Goal: Register for event/course: Sign up to attend an event or enroll in a course

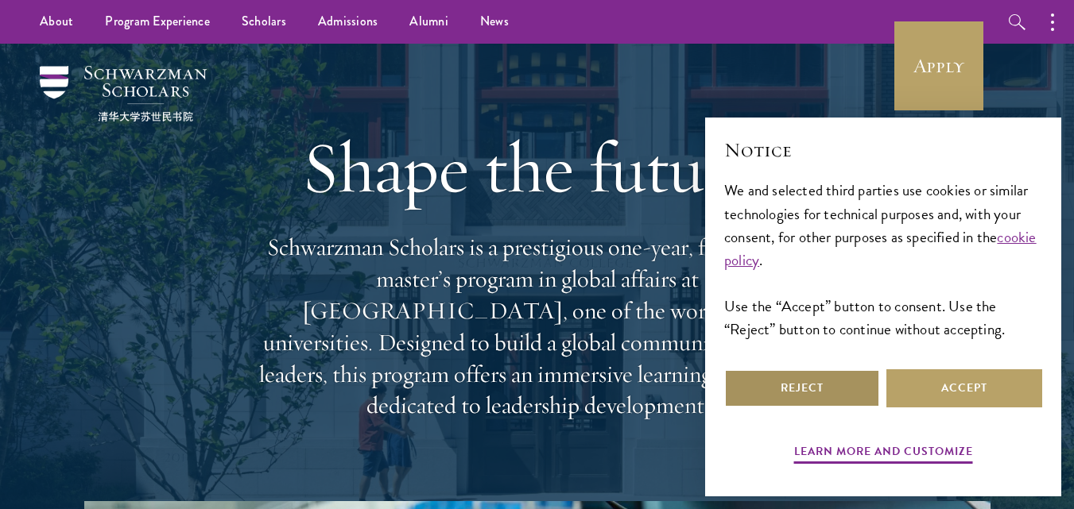
click at [835, 379] on button "Reject" at bounding box center [802, 389] width 156 height 38
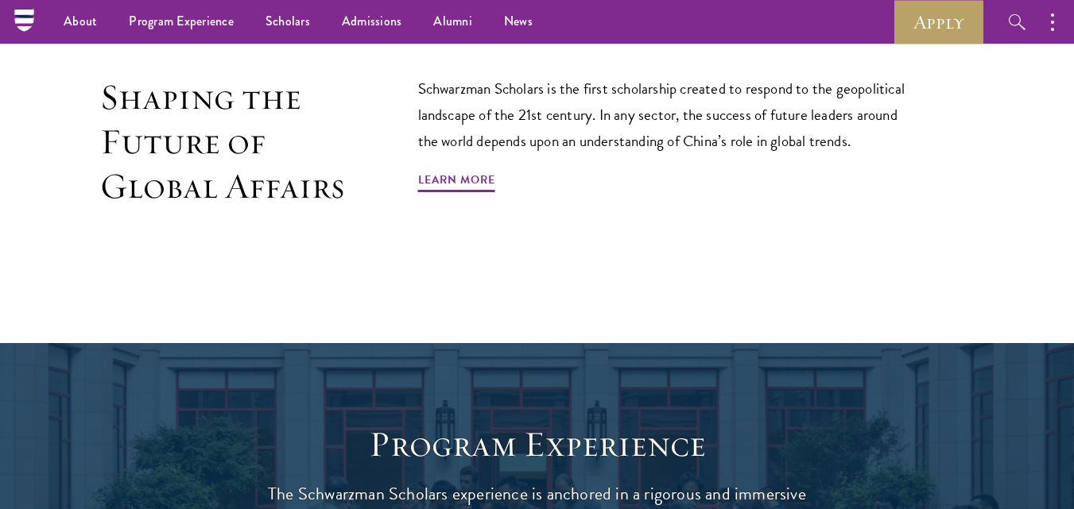
scroll to position [1002, 0]
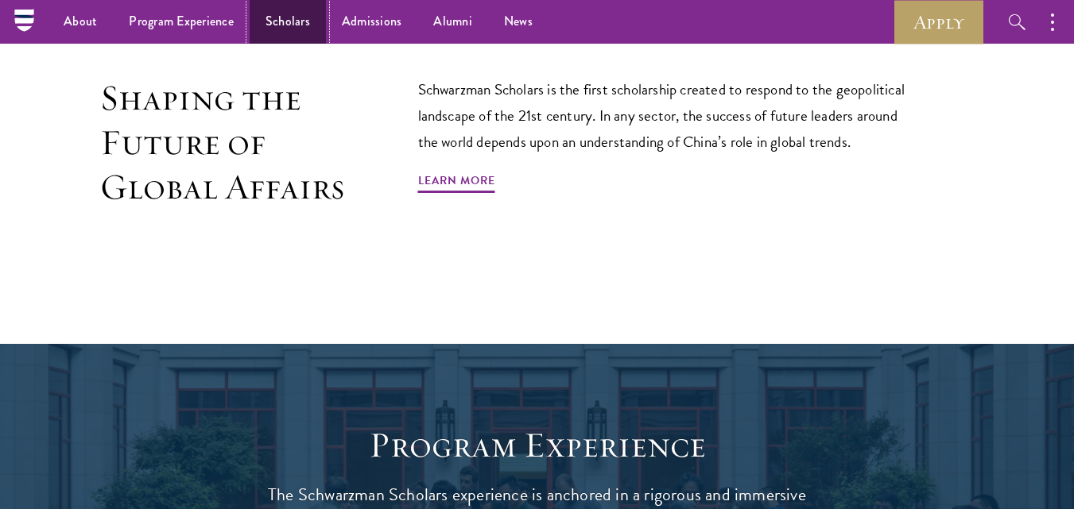
click at [275, 26] on link "Scholars" at bounding box center [288, 22] width 76 height 44
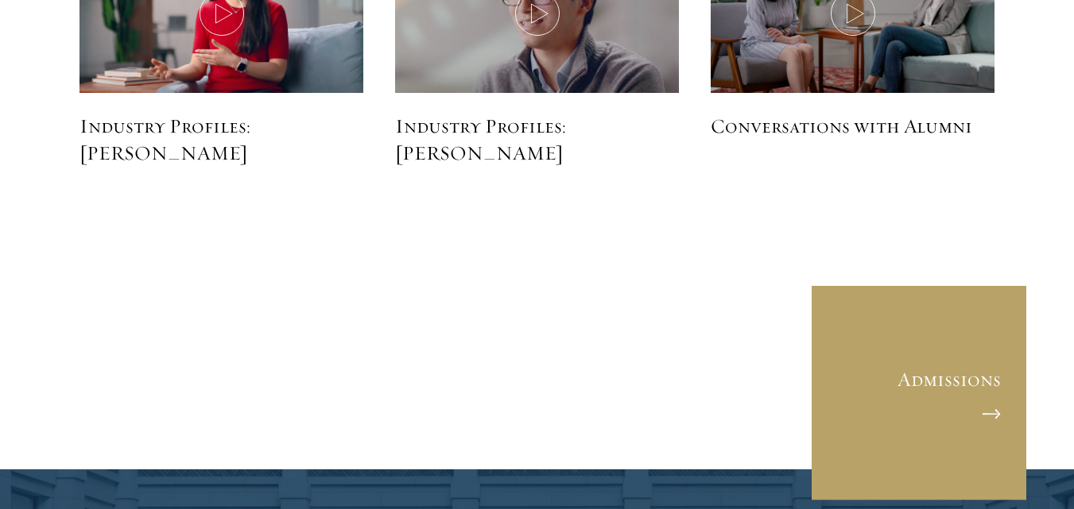
scroll to position [4026, 0]
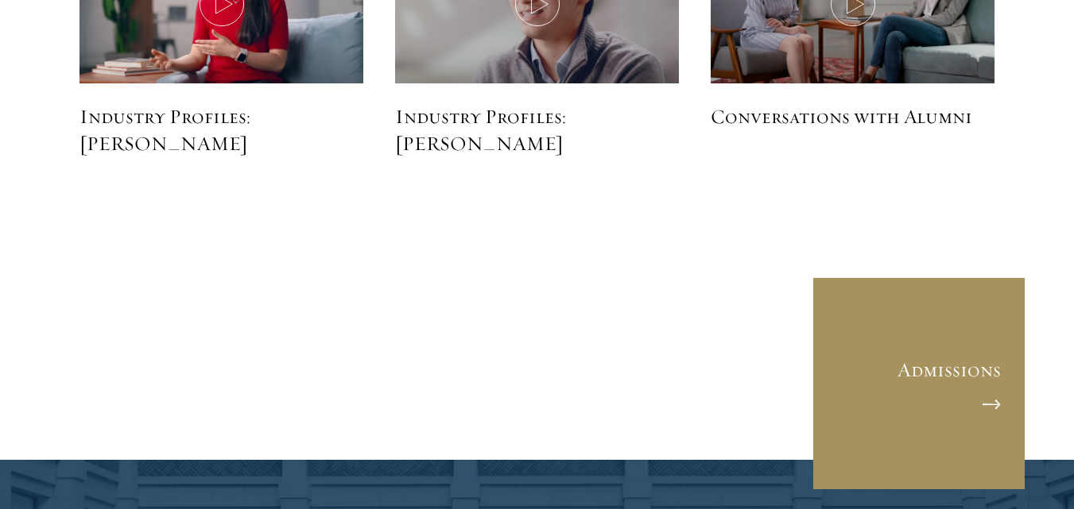
click at [988, 371] on link "Admissions" at bounding box center [919, 384] width 215 height 215
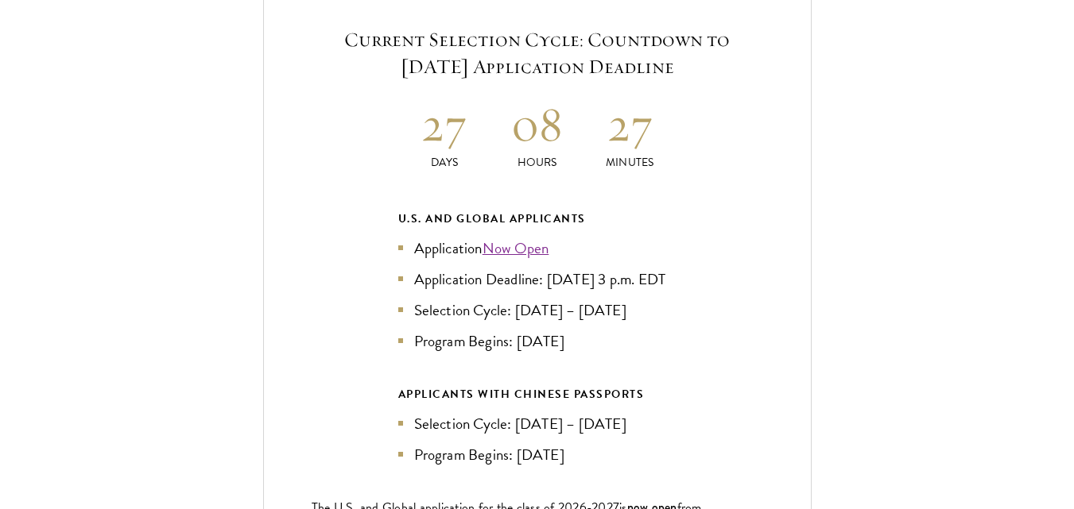
scroll to position [3419, 0]
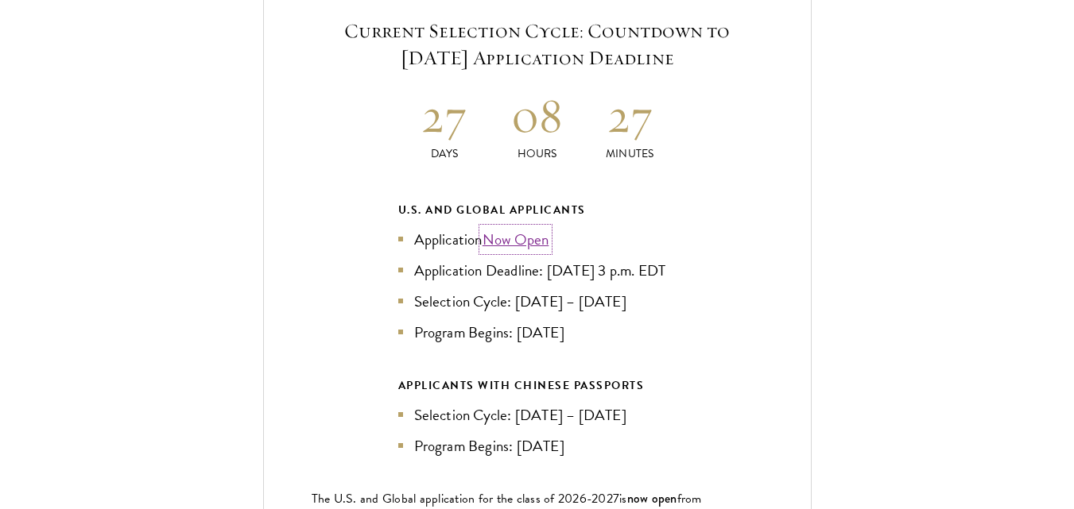
click at [521, 228] on link "Now Open" at bounding box center [515, 239] width 67 height 23
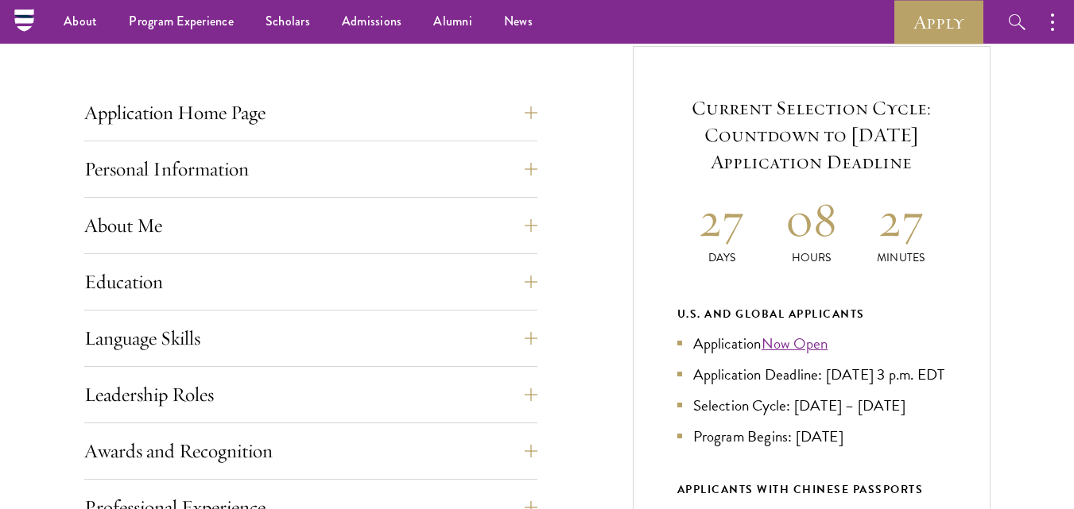
scroll to position [596, 0]
click at [542, 164] on button "Personal Information" at bounding box center [322, 170] width 453 height 38
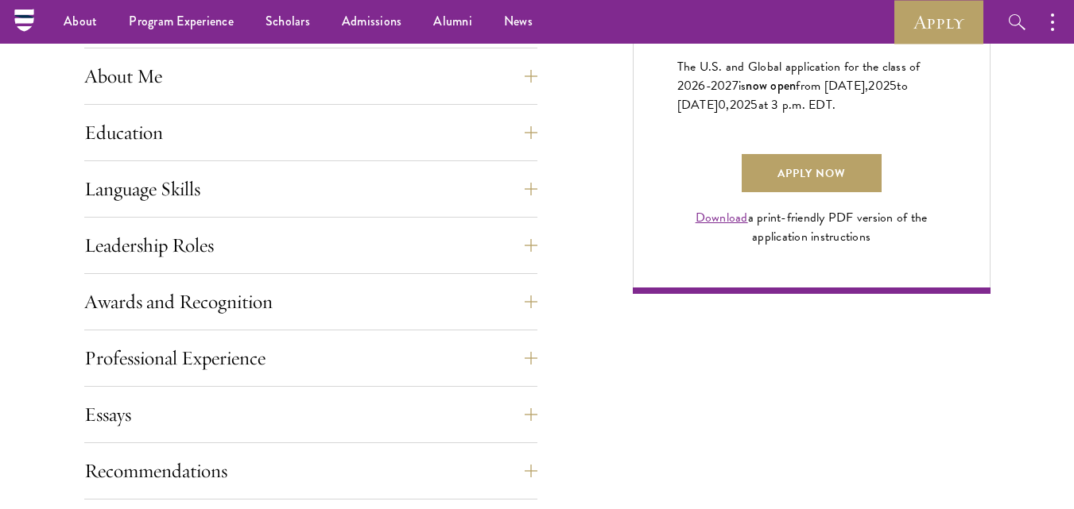
scroll to position [1133, 0]
click at [531, 184] on button "Language Skills" at bounding box center [322, 190] width 453 height 38
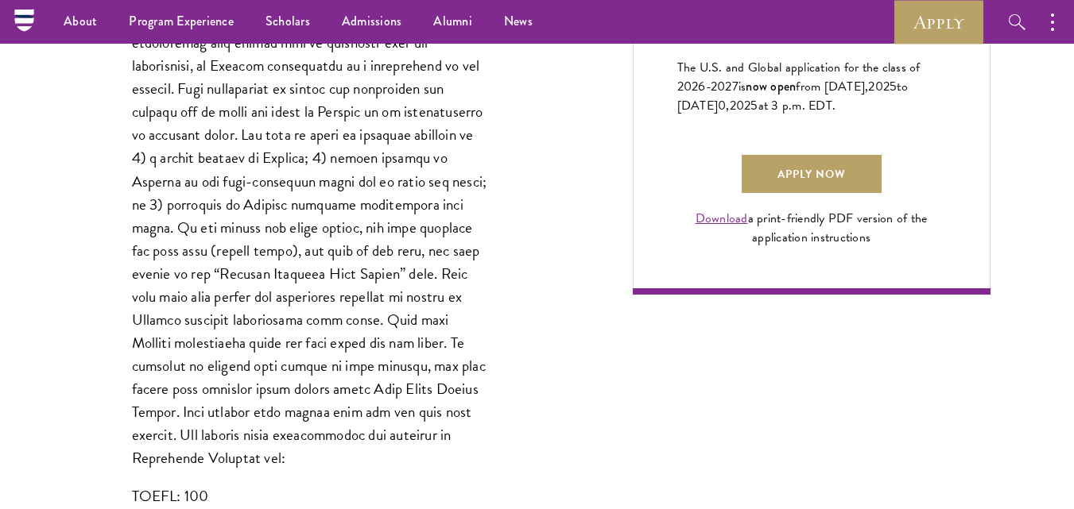
click at [552, 150] on div "Application Home Page The online application form must be completed in English.…" at bounding box center [537, 374] width 906 height 1729
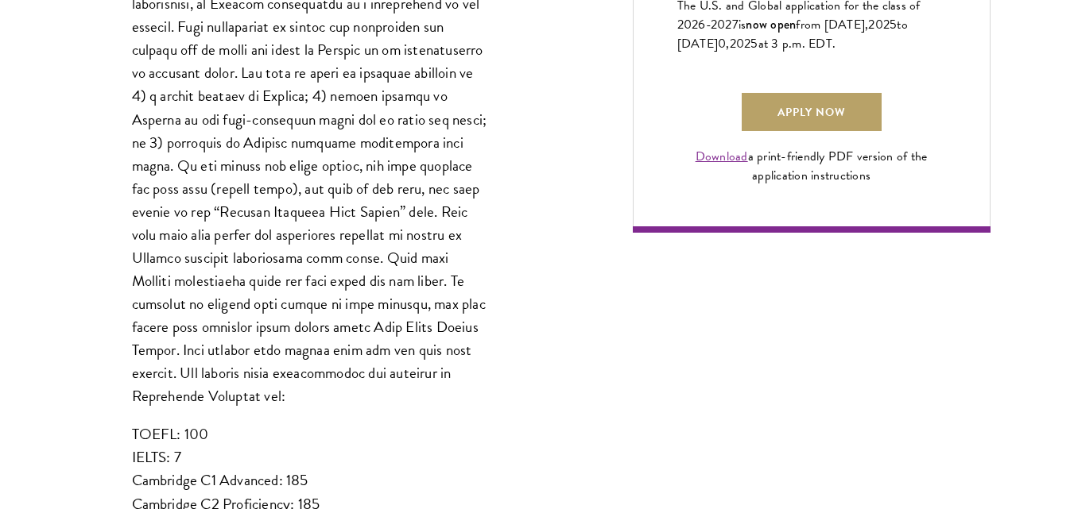
scroll to position [1196, 0]
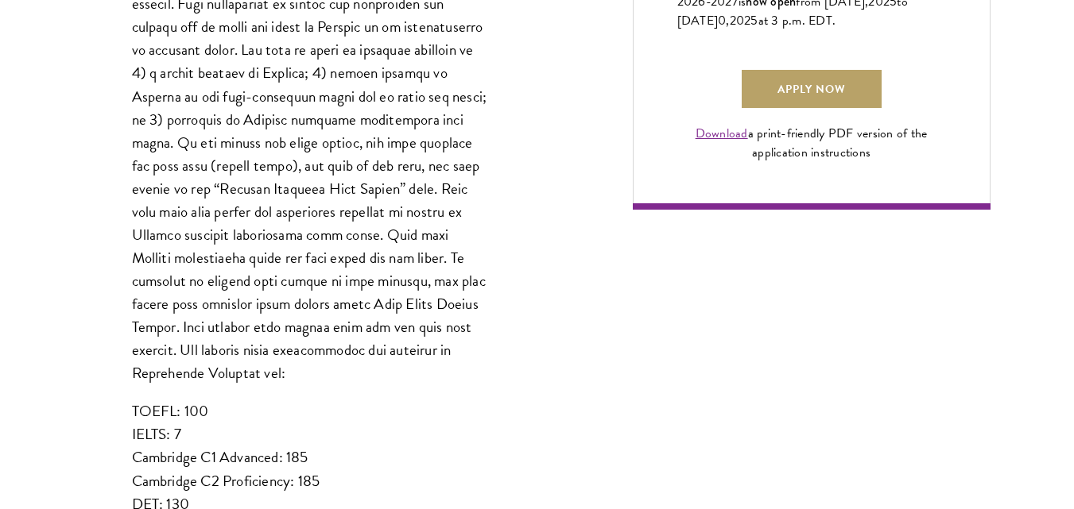
click at [356, 473] on p "TOEFL: 100 IELTS: 7 Cambridge C1 Advanced: 185 Cambridge C2 Proficiency: 185 DE…" at bounding box center [311, 457] width 358 height 115
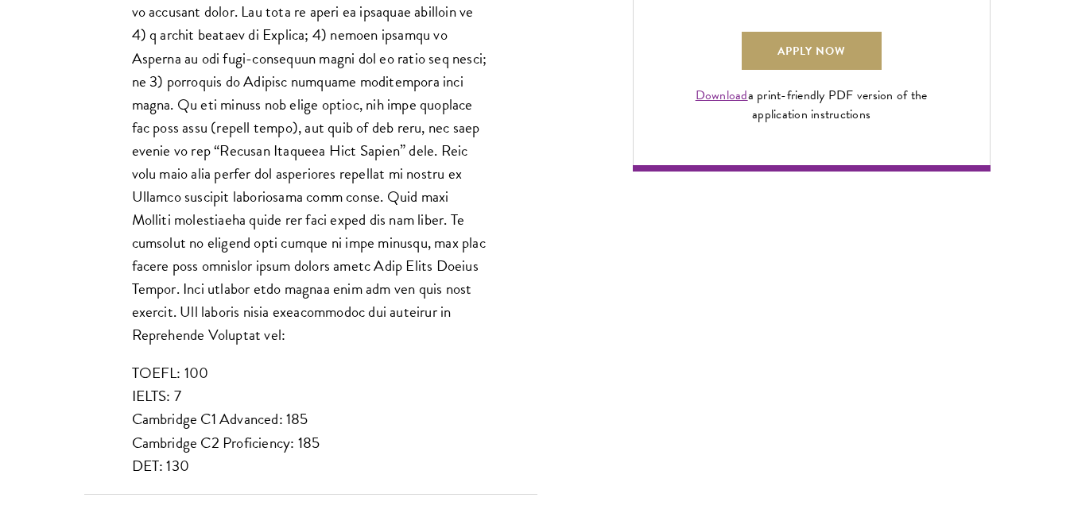
scroll to position [1257, 0]
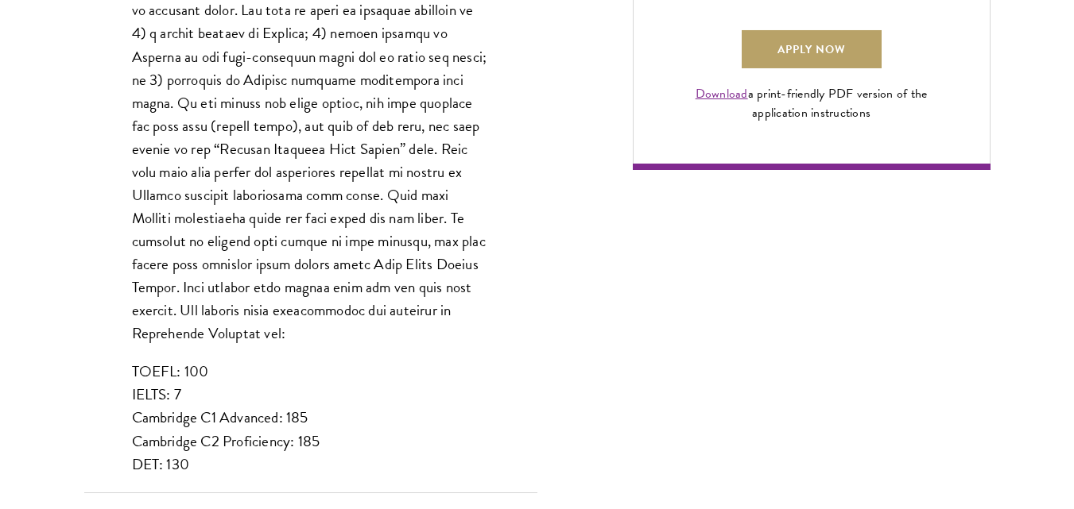
click at [356, 459] on div "List up to three additional languages and indicate your level of proficiency fo…" at bounding box center [310, 111] width 453 height 810
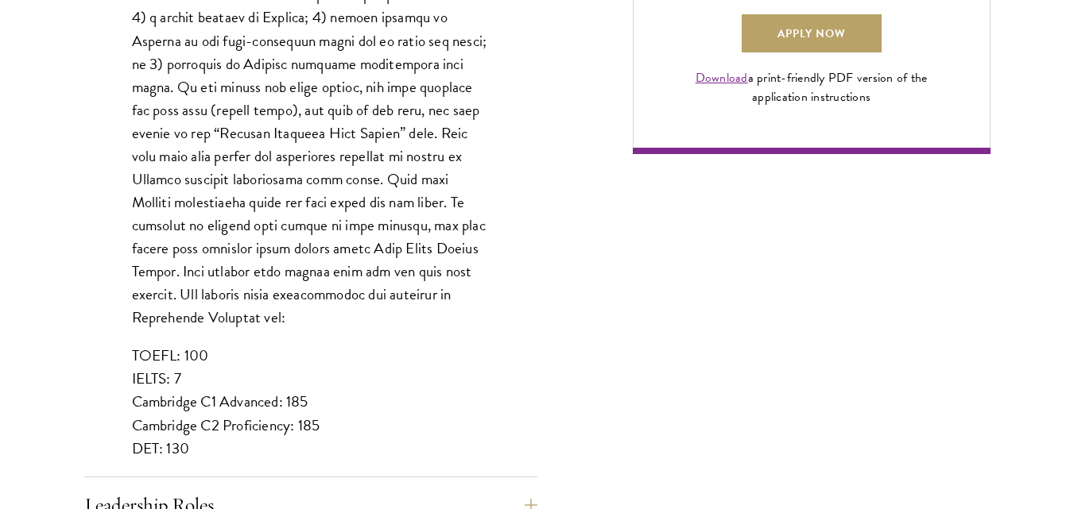
scroll to position [1275, 0]
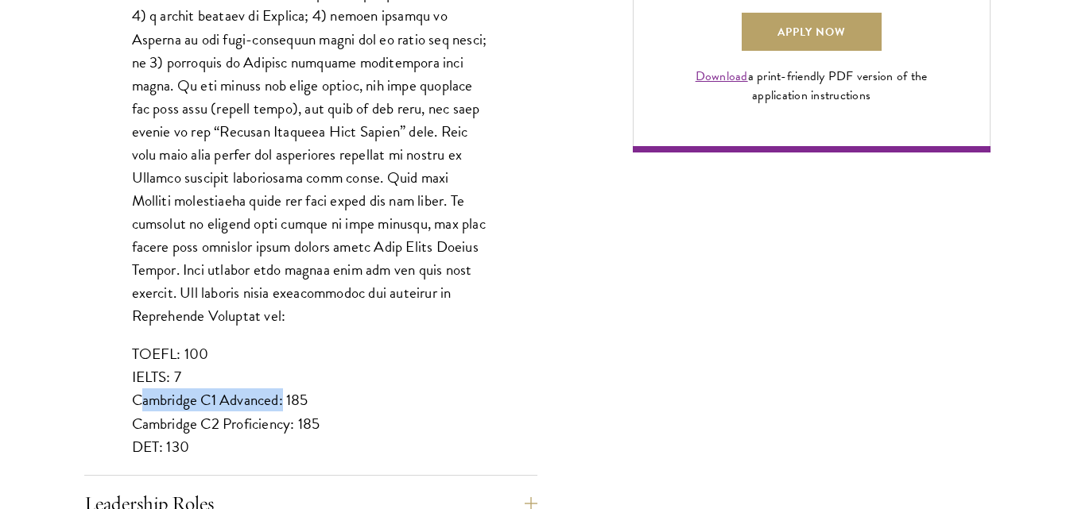
drag, startPoint x: 280, startPoint y: 376, endPoint x: 133, endPoint y: 370, distance: 147.2
click at [133, 370] on p "TOEFL: 100 IELTS: 7 Cambridge C1 Advanced: 185 Cambridge C2 Proficiency: 185 DE…" at bounding box center [311, 400] width 358 height 115
copy p "Cambridge C1 Advanced"
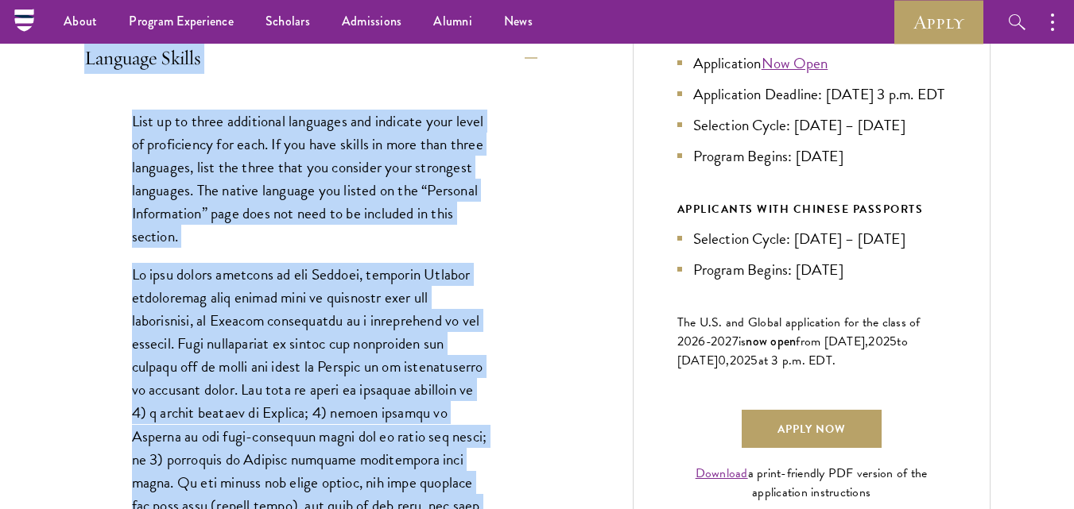
drag, startPoint x: 215, startPoint y: 195, endPoint x: 638, endPoint y: -69, distance: 499.1
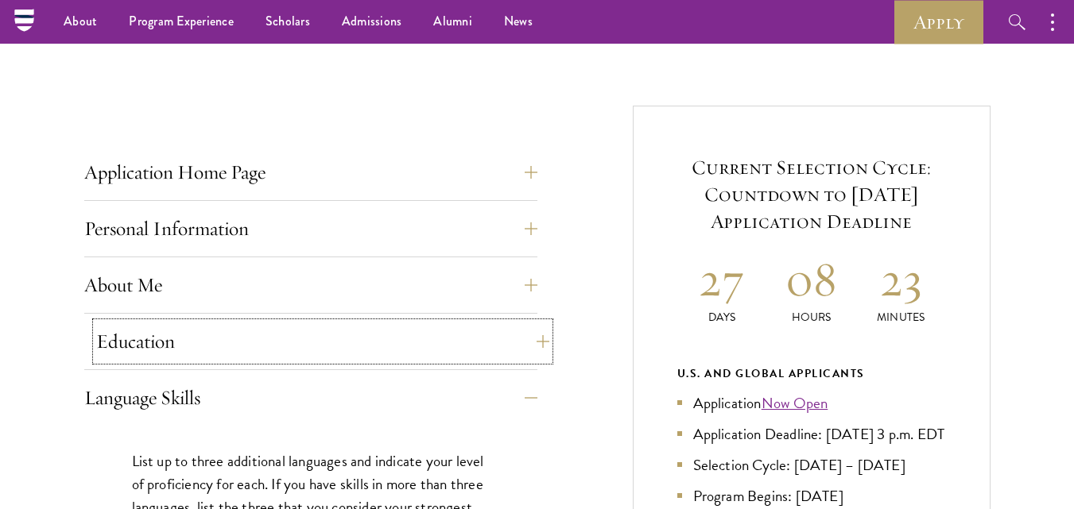
click at [533, 335] on button "Education" at bounding box center [322, 342] width 453 height 38
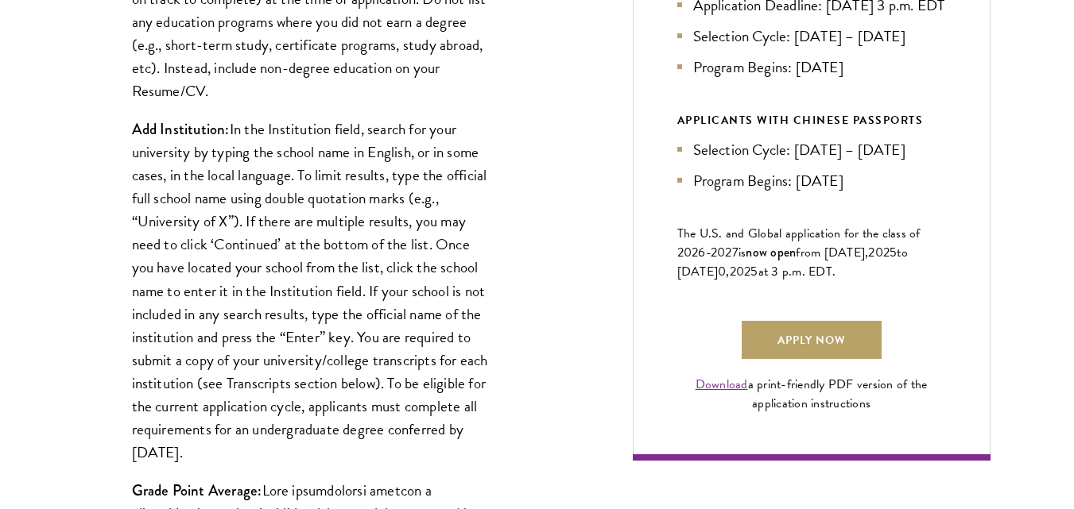
scroll to position [968, 0]
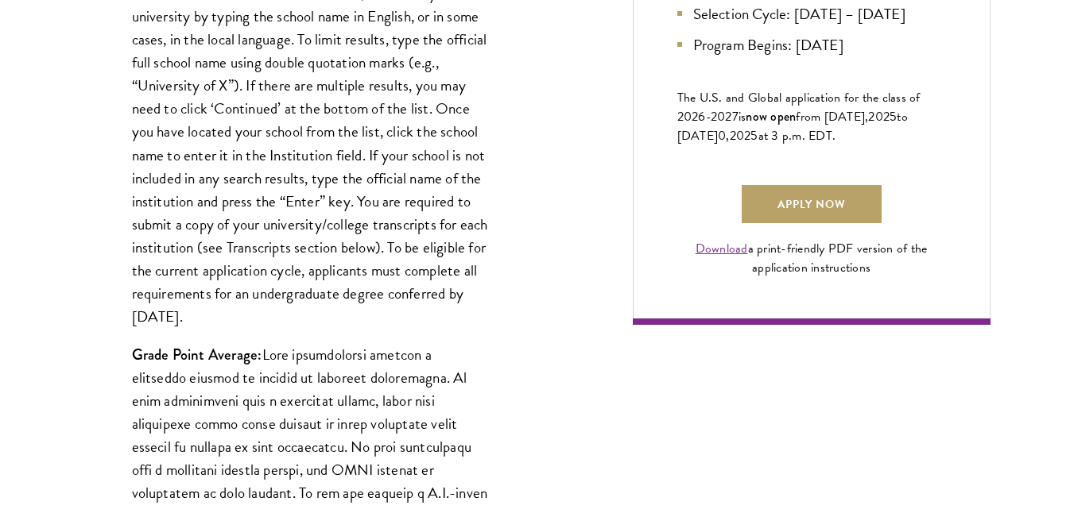
scroll to position [1114, 0]
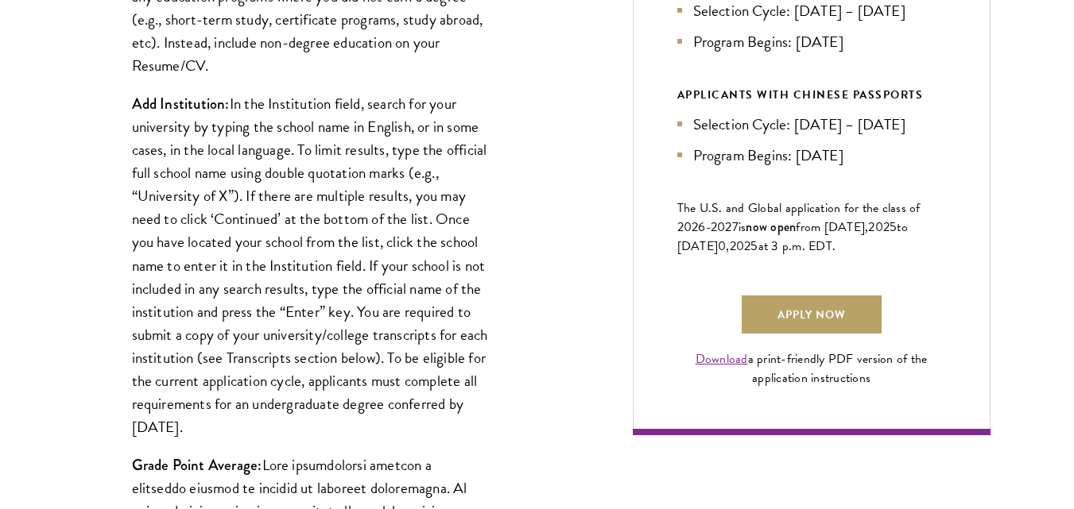
scroll to position [1021, 0]
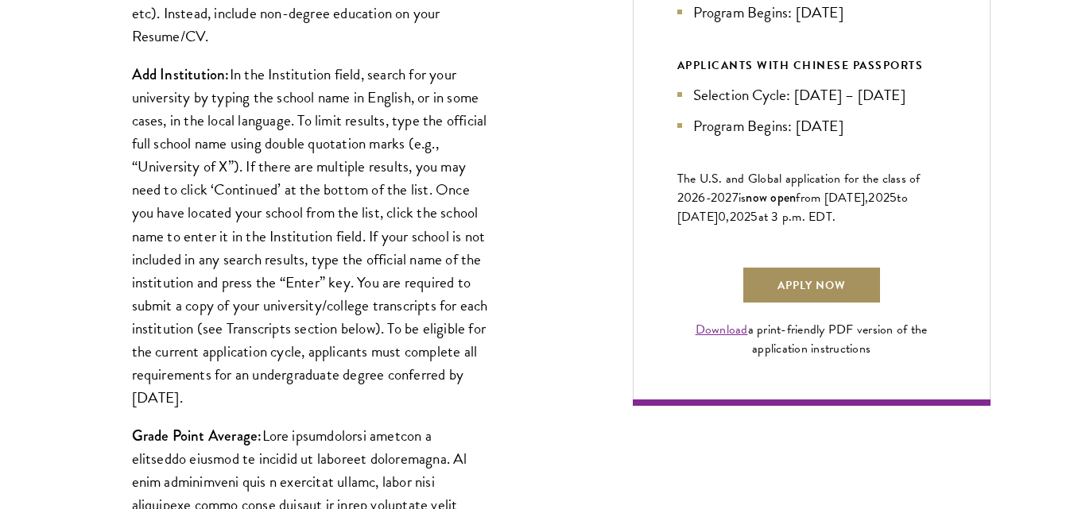
click at [854, 304] on link "Apply Now" at bounding box center [812, 285] width 140 height 38
